Goal: Check status: Check status

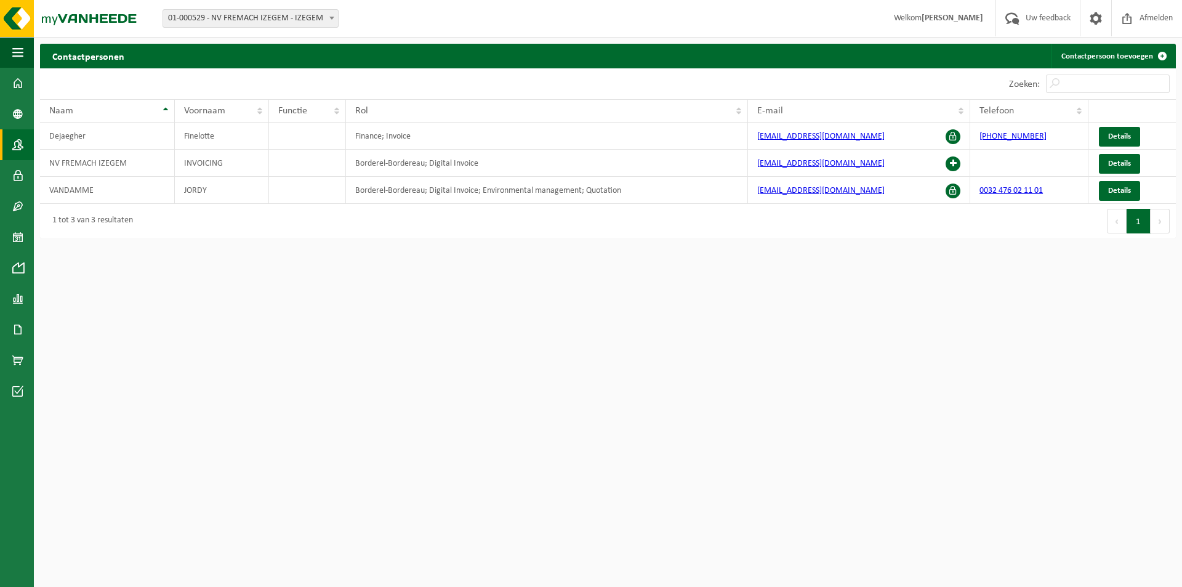
click at [466, 288] on html "Vestiging: 01-000529 - NV FREMACH IZEGEM - IZEGEM 01-000529 - NV FREMACH IZEGEM…" at bounding box center [591, 293] width 1182 height 587
click at [28, 83] on link "Dashboard" at bounding box center [17, 83] width 34 height 31
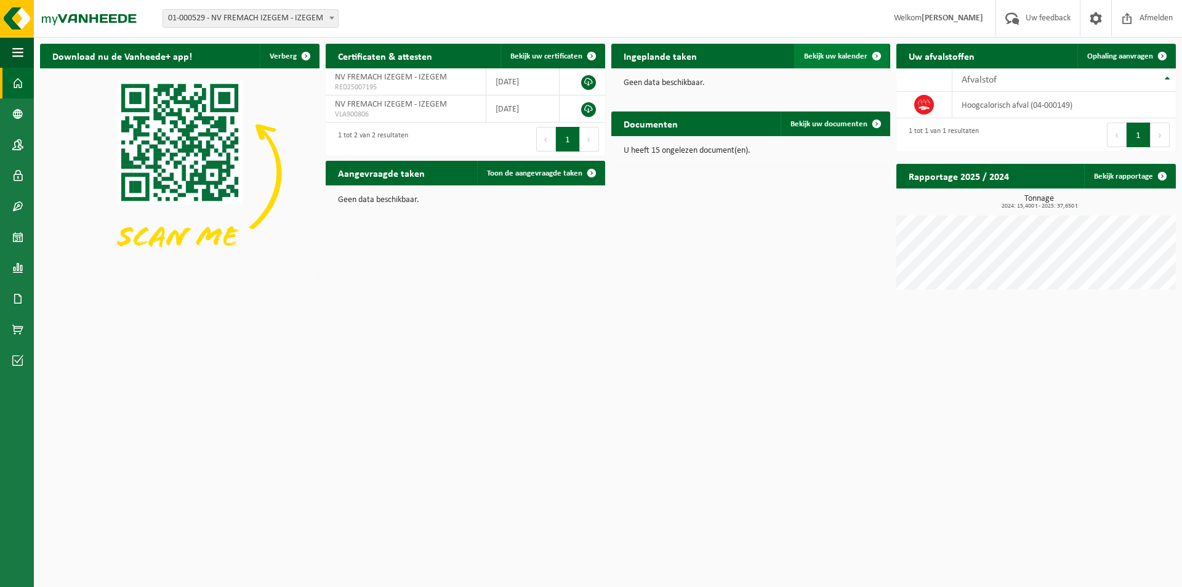
click at [858, 53] on span "Bekijk uw kalender" at bounding box center [835, 56] width 63 height 8
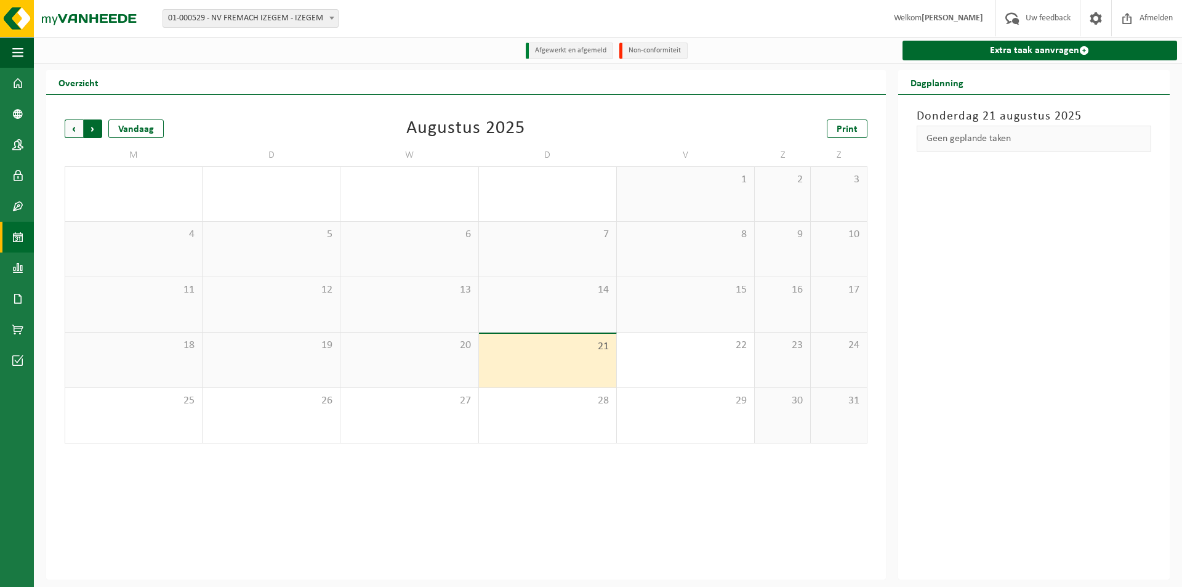
click at [76, 124] on span "Vorige" at bounding box center [74, 128] width 18 height 18
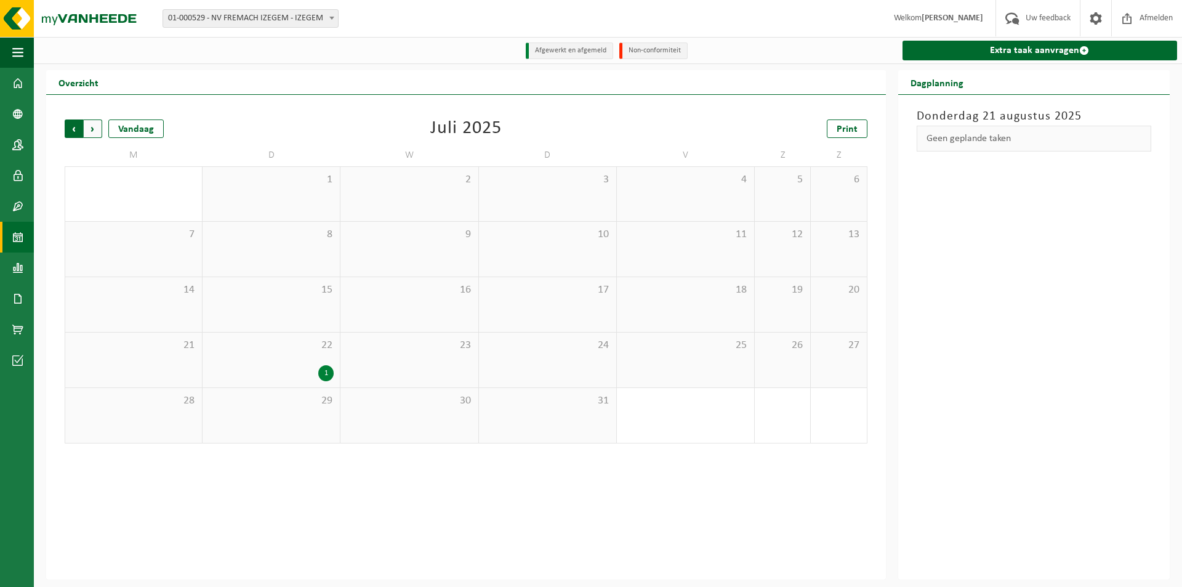
click at [93, 129] on span "Volgende" at bounding box center [93, 128] width 18 height 18
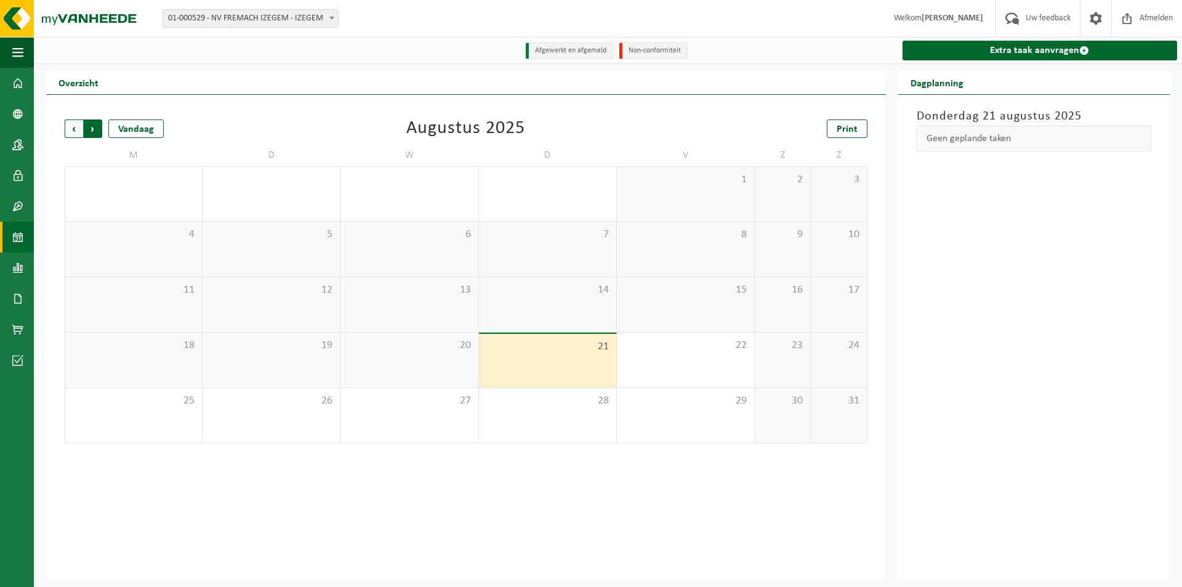
click at [78, 129] on span "Vorige" at bounding box center [74, 128] width 18 height 18
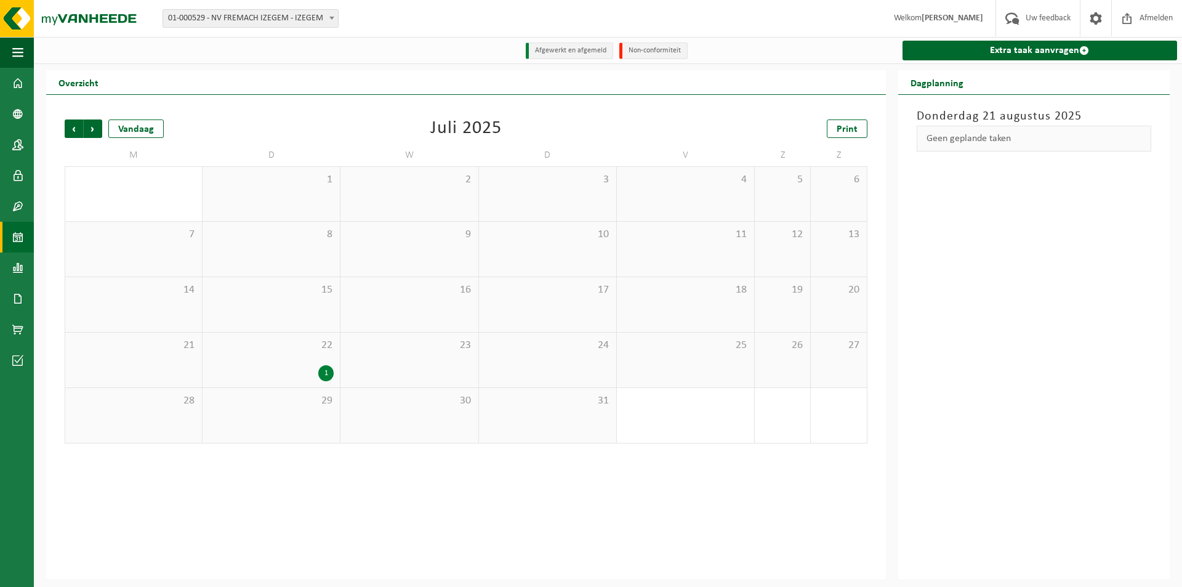
click at [78, 129] on span "Vorige" at bounding box center [74, 128] width 18 height 18
click at [91, 127] on span "Volgende" at bounding box center [93, 128] width 18 height 18
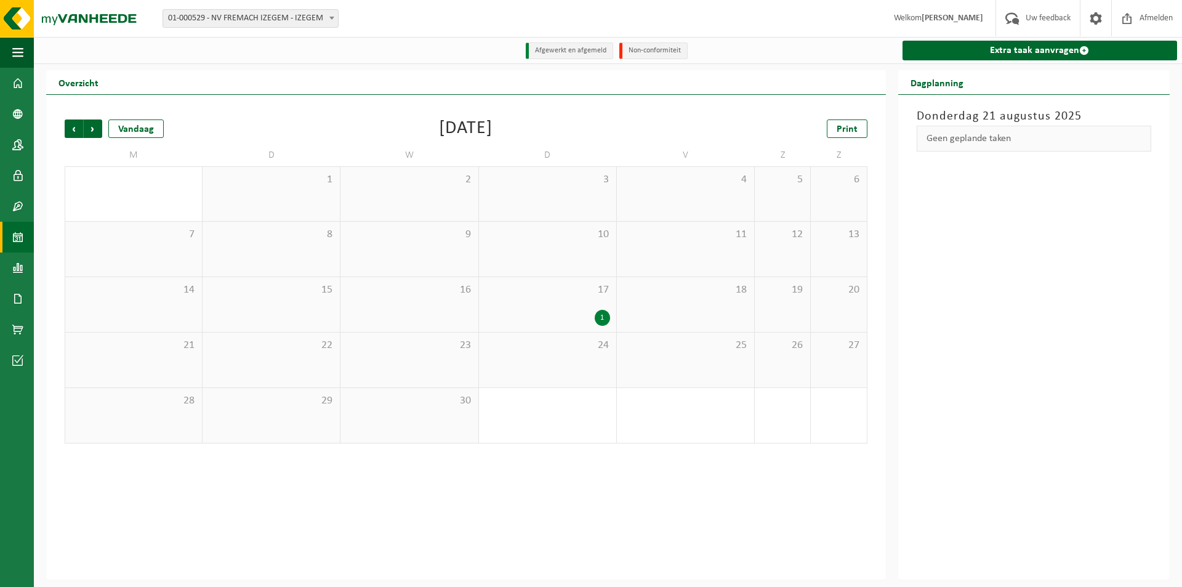
click at [91, 127] on span "Volgende" at bounding box center [93, 128] width 18 height 18
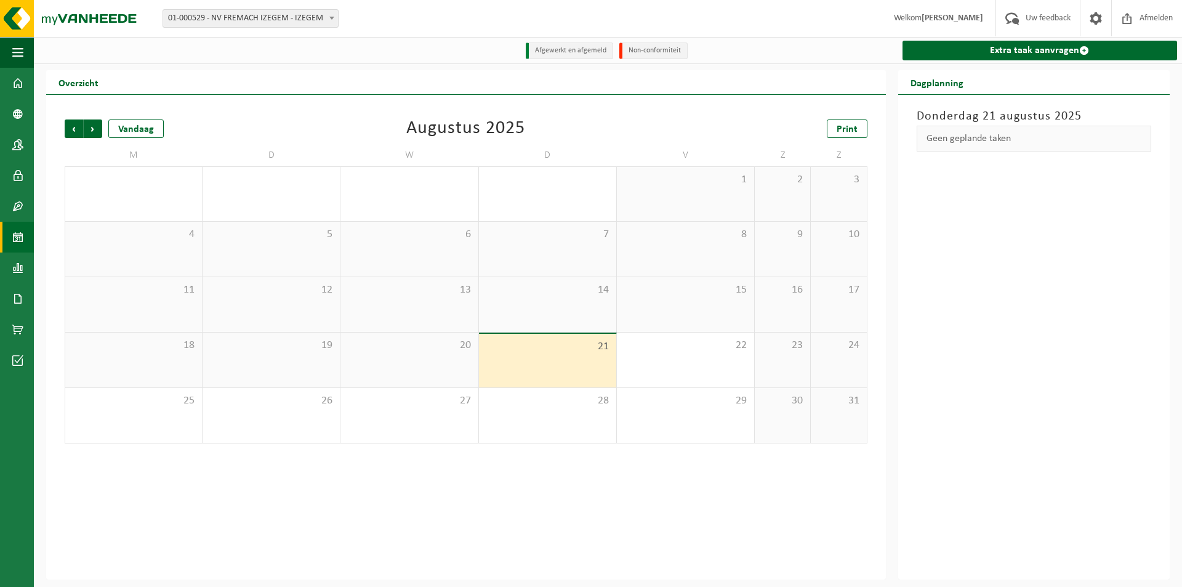
click at [91, 127] on span "Volgende" at bounding box center [93, 128] width 18 height 18
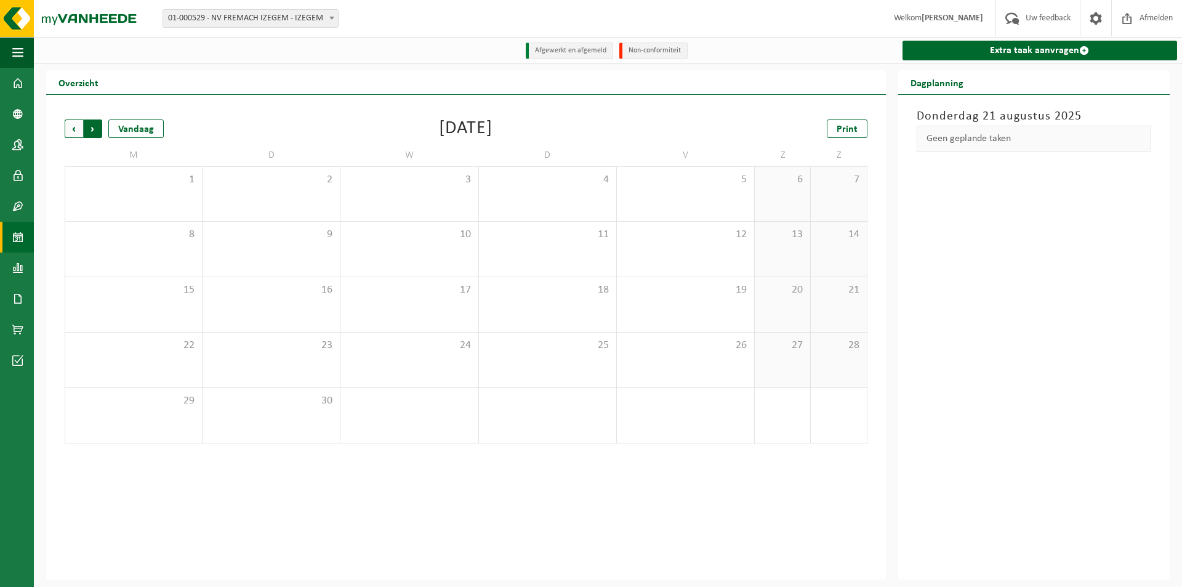
click at [76, 127] on span "Vorige" at bounding box center [74, 128] width 18 height 18
